Goal: Task Accomplishment & Management: Use online tool/utility

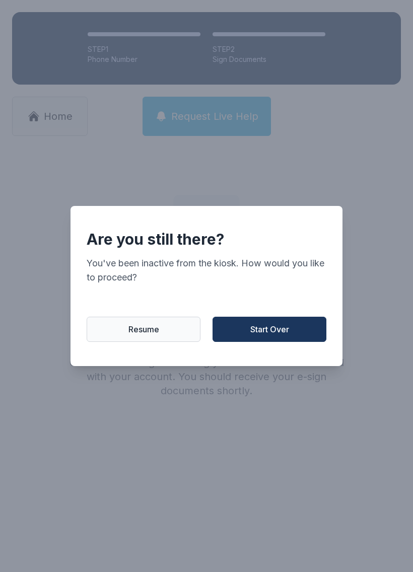
click at [277, 335] on span "Start Over" at bounding box center [269, 330] width 39 height 12
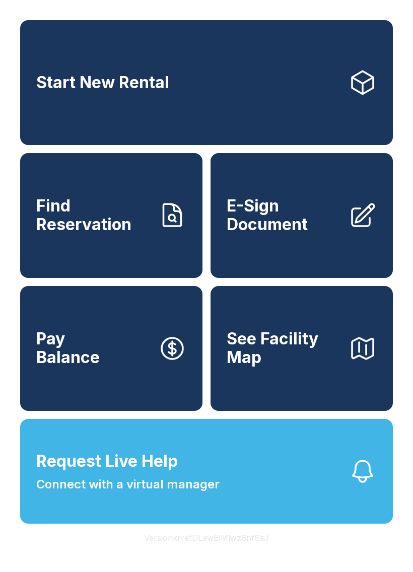
click at [112, 391] on button "Pay Balance" at bounding box center [111, 348] width 182 height 125
click at [294, 263] on link "E-Sign Document" at bounding box center [302, 215] width 182 height 125
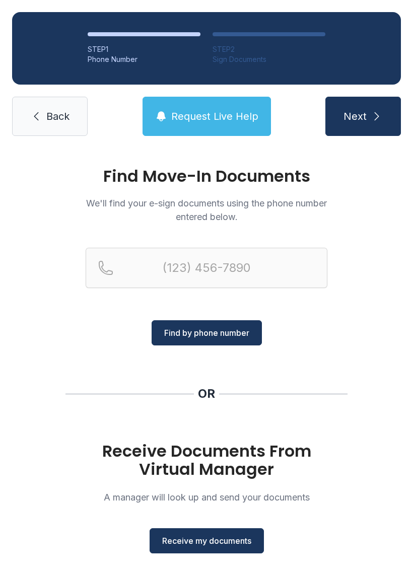
click at [47, 115] on span "Back" at bounding box center [57, 116] width 23 height 14
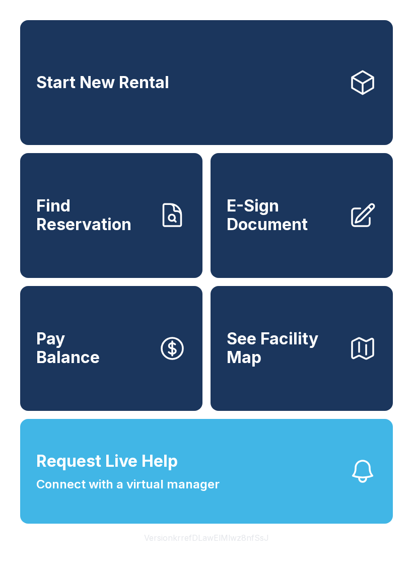
click at [96, 256] on link "Find Reservation" at bounding box center [111, 215] width 182 height 125
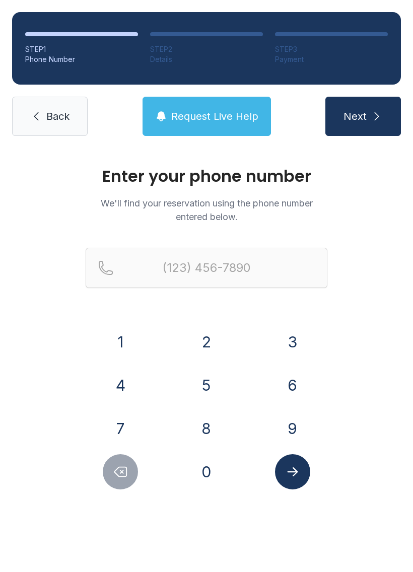
click at [107, 468] on button "Delete number" at bounding box center [120, 472] width 35 height 35
click at [40, 113] on icon at bounding box center [36, 116] width 12 height 12
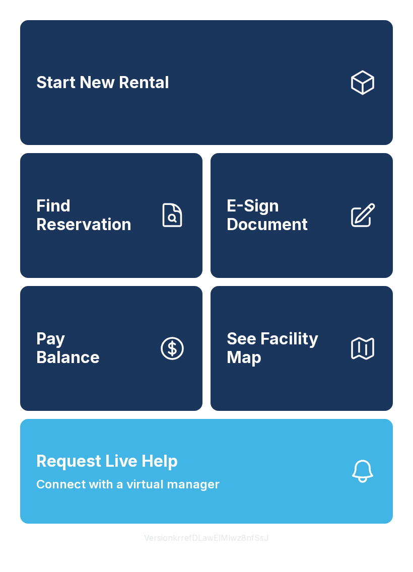
click at [229, 512] on button "Request Live Help Connect with a virtual manager" at bounding box center [206, 471] width 373 height 105
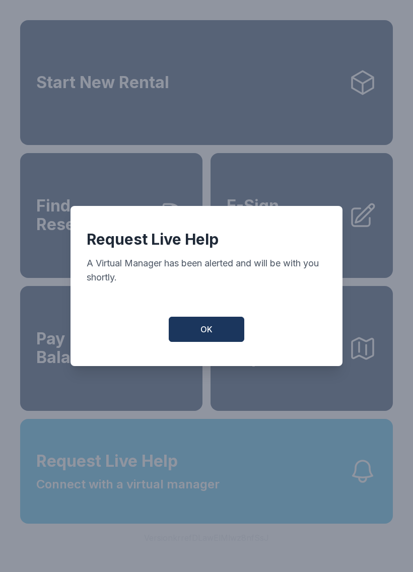
click at [223, 342] on button "OK" at bounding box center [207, 329] width 76 height 25
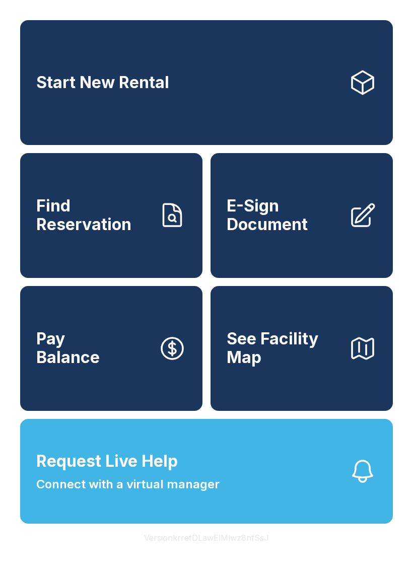
click at [308, 462] on button "Request Live Help Connect with a virtual manager" at bounding box center [206, 471] width 373 height 105
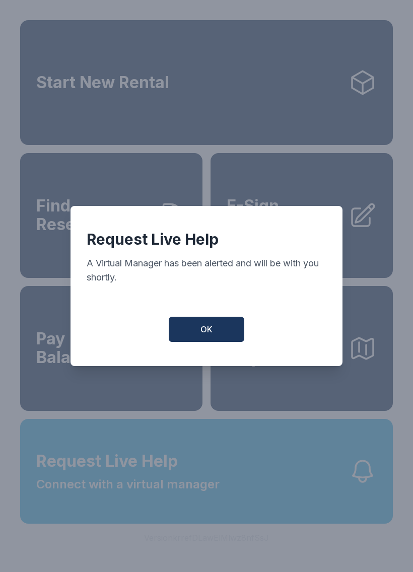
click at [228, 342] on button "OK" at bounding box center [207, 329] width 76 height 25
